Goal: Task Accomplishment & Management: Use online tool/utility

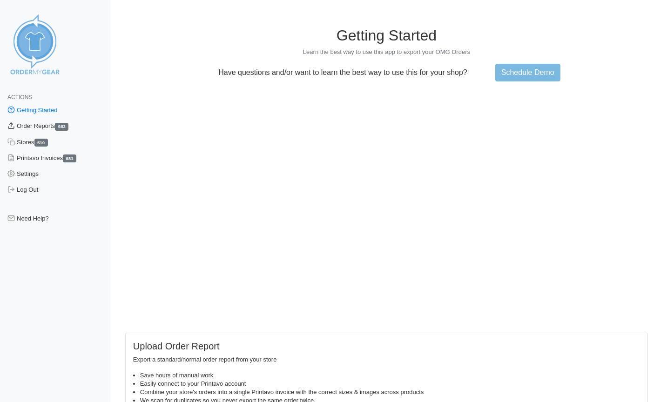
click at [56, 128] on link "Order Reports 683" at bounding box center [55, 126] width 111 height 16
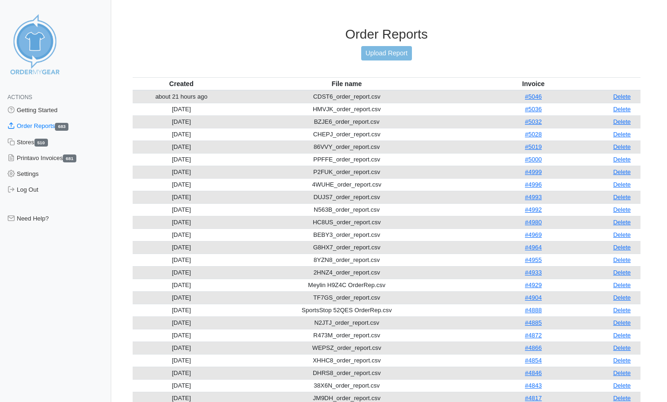
click at [387, 51] on link "Upload Report" at bounding box center [386, 53] width 50 height 14
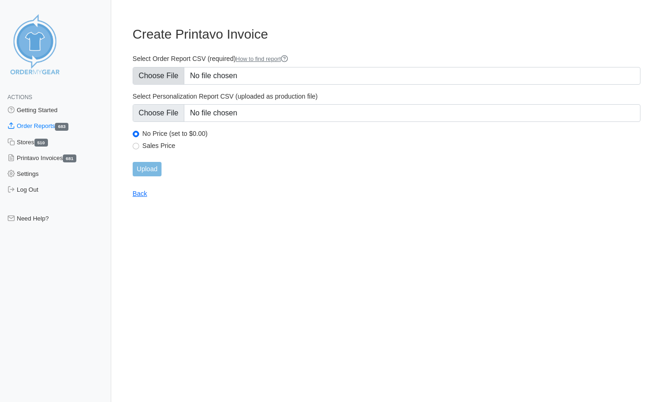
click at [176, 73] on input "Select Order Report CSV (required) How to find report" at bounding box center [387, 76] width 508 height 18
type input "C:\fakepath\M6E5B_order_report.csv"
click at [162, 163] on input "Upload" at bounding box center [147, 169] width 29 height 14
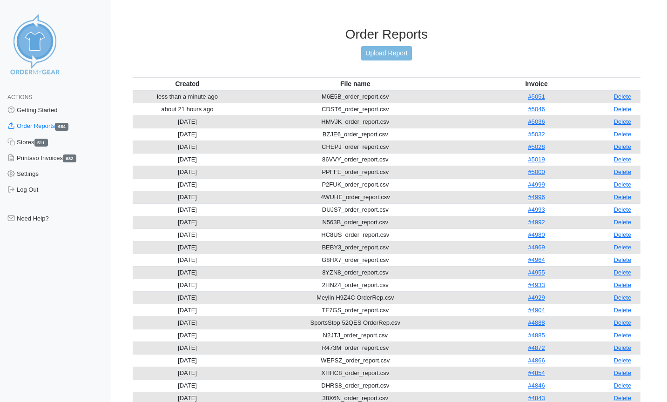
click at [385, 51] on link "Upload Report" at bounding box center [386, 53] width 50 height 14
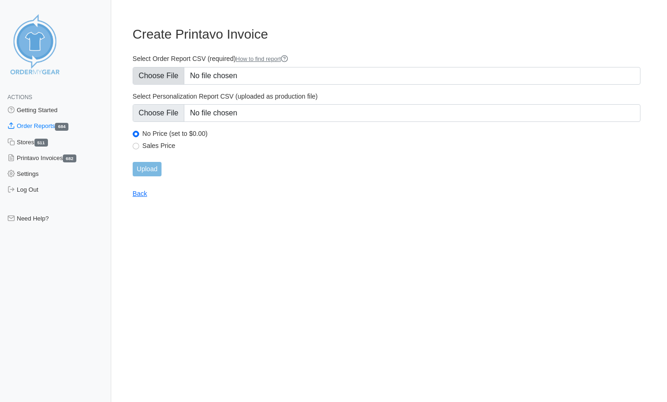
click at [175, 76] on input "Select Order Report CSV (required) How to find report" at bounding box center [387, 76] width 508 height 18
type input "C:\fakepath\5WG9D_order_report.csv"
click at [151, 169] on input "Upload" at bounding box center [147, 169] width 29 height 14
